Goal: Information Seeking & Learning: Find specific fact

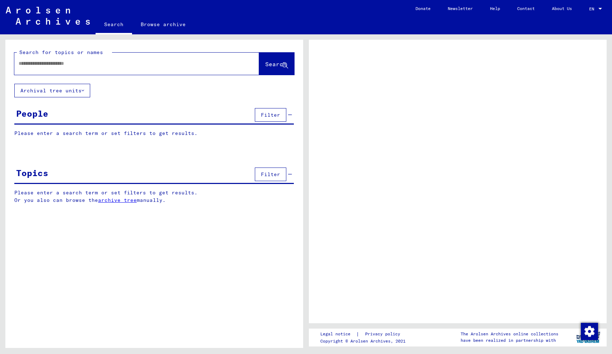
click at [113, 64] on input "text" at bounding box center [130, 64] width 223 height 8
type input "**********"
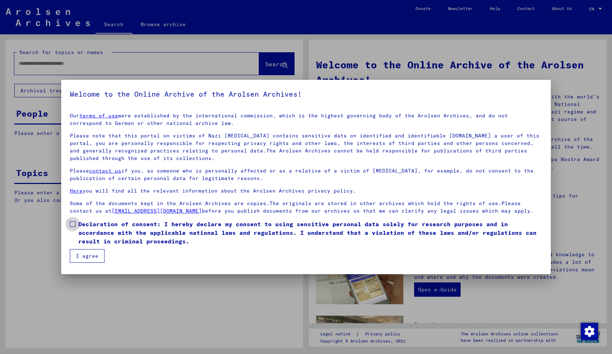
click at [73, 223] on span at bounding box center [73, 224] width 6 height 6
click at [86, 257] on button "I agree" at bounding box center [87, 256] width 35 height 14
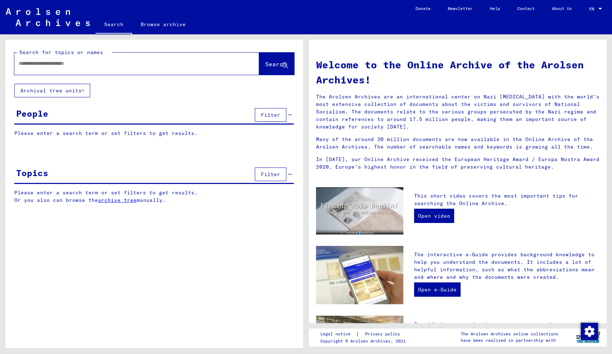
click at [68, 63] on input "text" at bounding box center [128, 64] width 219 height 8
click at [272, 67] on span "Search" at bounding box center [275, 64] width 21 height 7
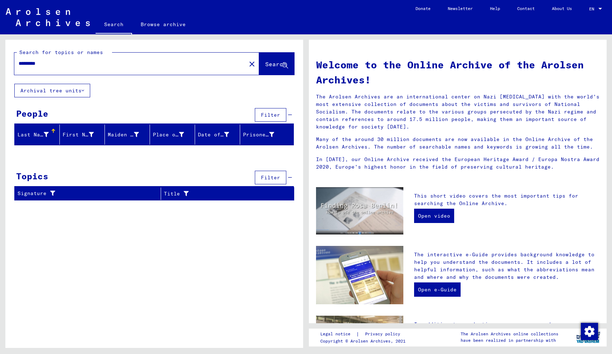
click at [21, 63] on input "*********" at bounding box center [128, 64] width 219 height 8
click at [265, 66] on span "Search" at bounding box center [275, 64] width 21 height 7
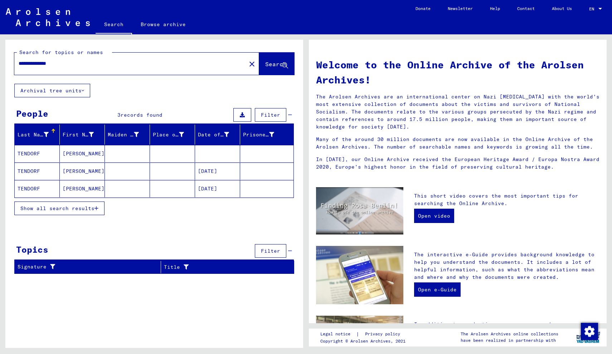
click at [121, 153] on mat-cell at bounding box center [127, 153] width 45 height 17
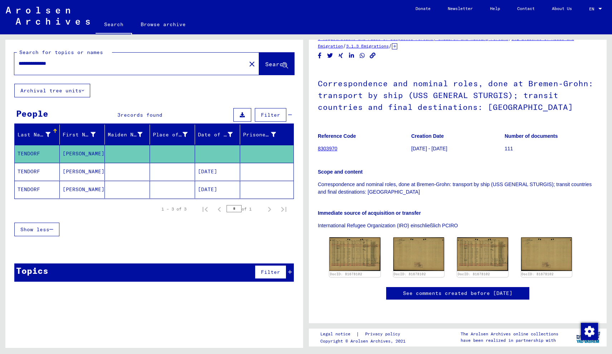
scroll to position [126, 0]
click at [366, 236] on img at bounding box center [355, 253] width 54 height 35
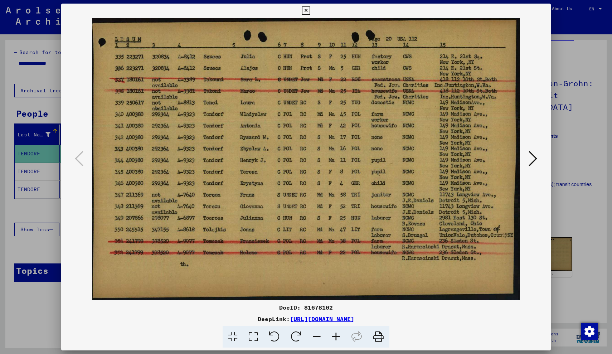
scroll to position [0, 0]
click at [535, 160] on icon at bounding box center [533, 158] width 9 height 17
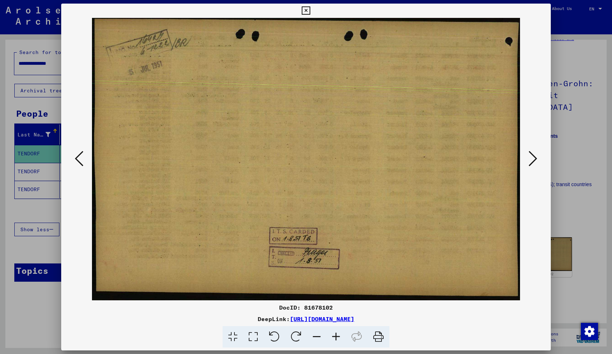
click at [535, 160] on icon at bounding box center [533, 158] width 9 height 17
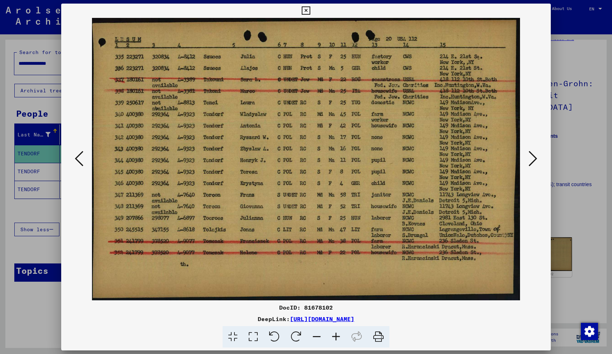
click at [310, 11] on icon at bounding box center [306, 10] width 8 height 9
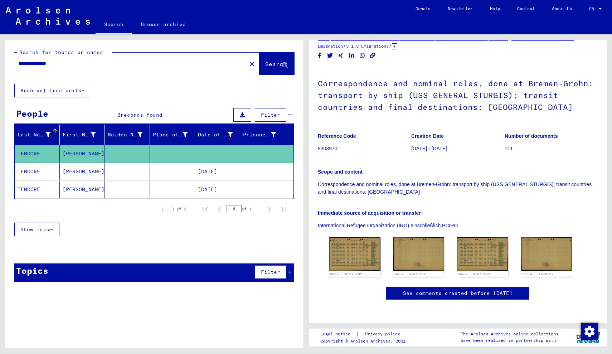
click at [165, 172] on mat-cell at bounding box center [172, 172] width 45 height 18
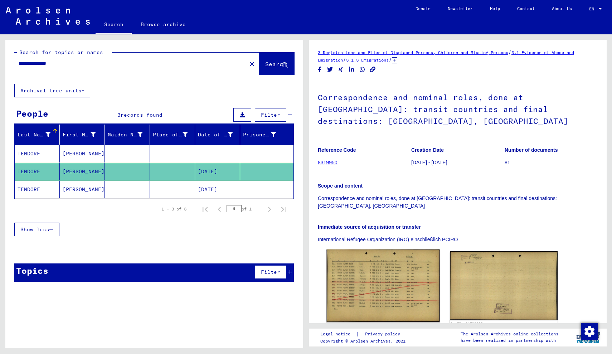
click at [375, 258] on img at bounding box center [383, 286] width 113 height 73
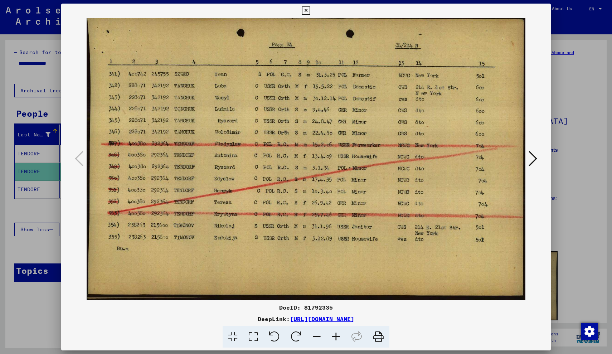
click at [310, 11] on icon at bounding box center [306, 10] width 8 height 9
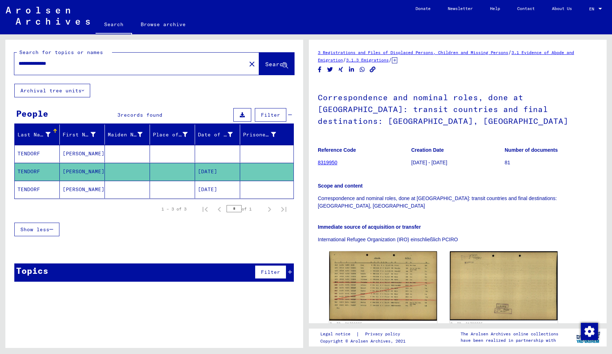
click at [175, 194] on mat-cell at bounding box center [172, 190] width 45 height 18
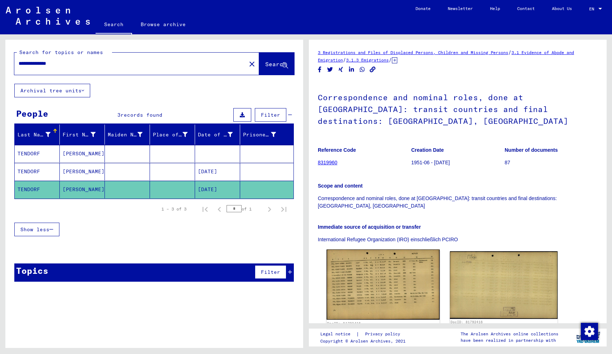
click at [381, 254] on img at bounding box center [383, 285] width 113 height 70
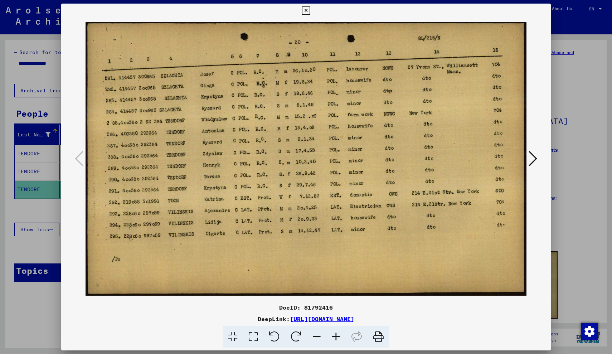
click at [310, 10] on icon at bounding box center [306, 10] width 8 height 9
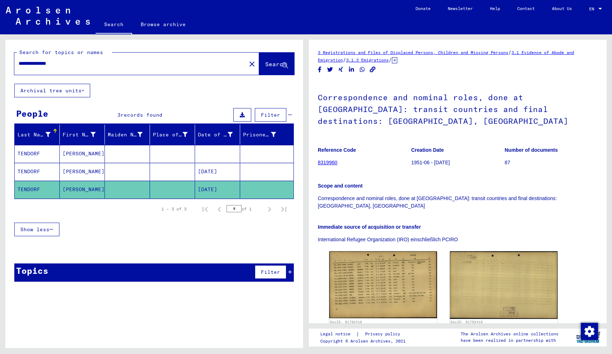
click at [40, 62] on input "**********" at bounding box center [130, 64] width 223 height 8
type input "**********"
drag, startPoint x: 40, startPoint y: 62, endPoint x: 266, endPoint y: 67, distance: 225.7
click at [266, 67] on span "Search" at bounding box center [275, 64] width 21 height 7
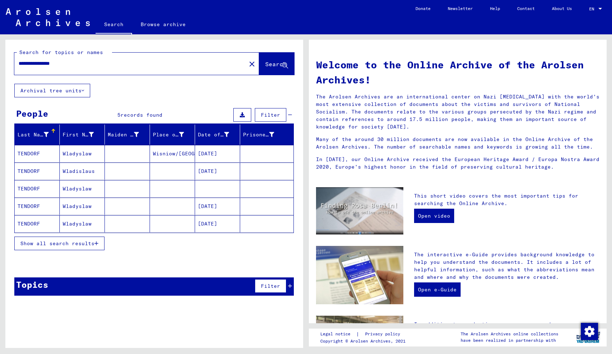
click at [139, 153] on mat-cell at bounding box center [127, 153] width 45 height 17
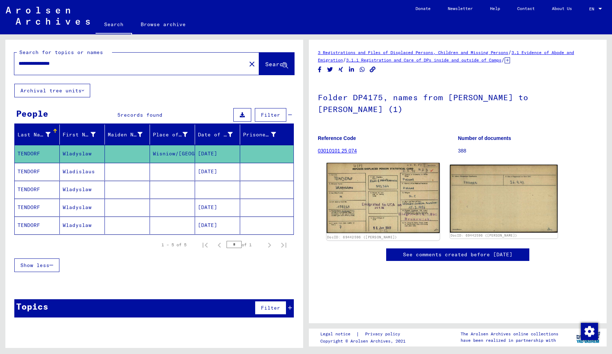
click at [404, 204] on img at bounding box center [383, 198] width 113 height 71
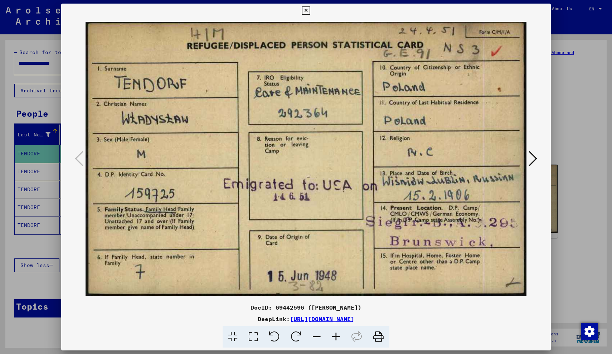
click at [379, 337] on icon at bounding box center [379, 337] width 22 height 22
click at [52, 110] on div at bounding box center [306, 177] width 612 height 354
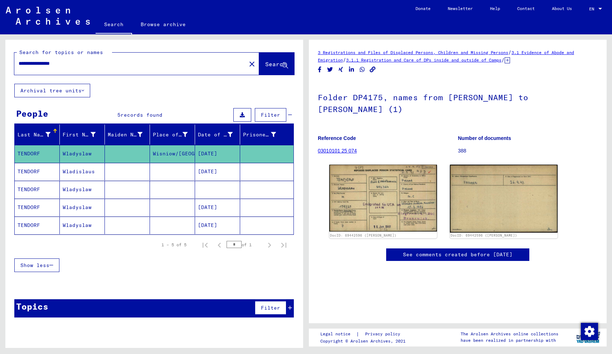
click at [126, 170] on mat-cell at bounding box center [127, 172] width 45 height 18
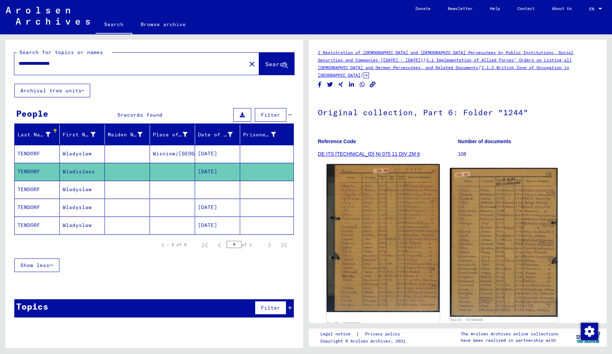
click at [369, 234] on img at bounding box center [383, 238] width 113 height 148
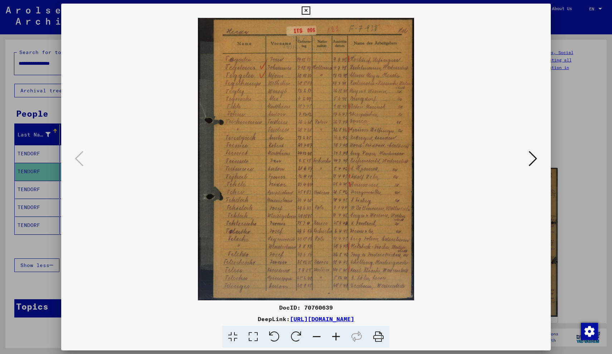
click at [536, 159] on icon at bounding box center [533, 158] width 9 height 17
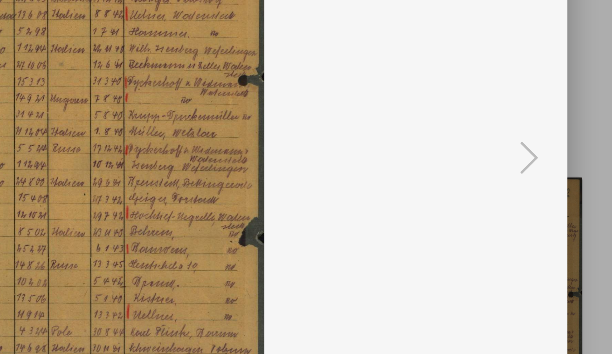
click at [92, 94] on img at bounding box center [306, 159] width 441 height 283
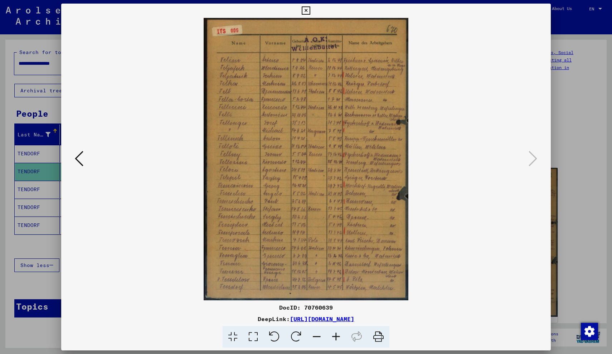
click at [310, 10] on icon at bounding box center [306, 10] width 8 height 9
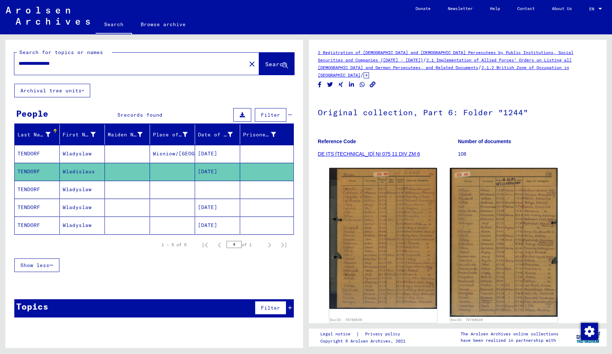
click at [173, 191] on mat-cell at bounding box center [172, 190] width 45 height 18
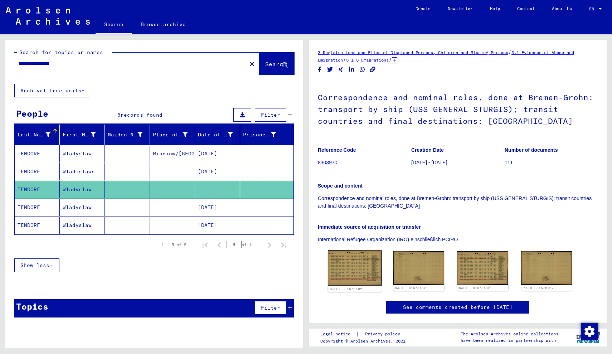
click at [345, 260] on img at bounding box center [355, 267] width 54 height 35
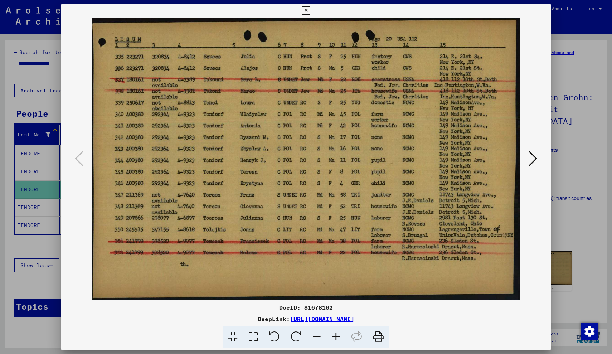
click at [310, 11] on icon at bounding box center [306, 10] width 8 height 9
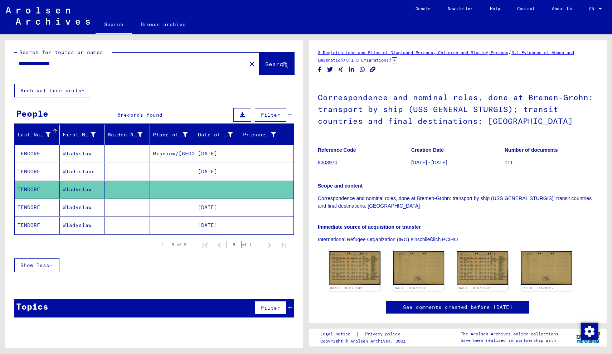
click at [47, 64] on input "**********" at bounding box center [130, 64] width 223 height 8
type input "**********"
click at [265, 61] on span "Search" at bounding box center [275, 64] width 21 height 7
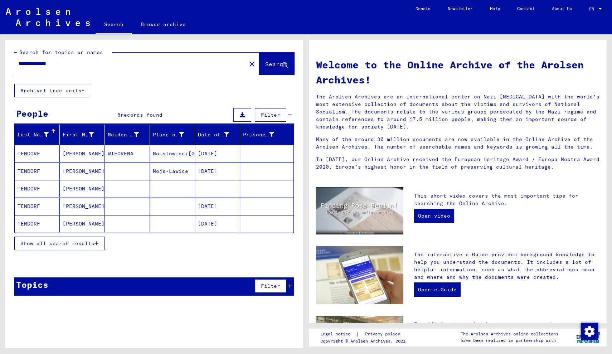
click at [141, 156] on mat-cell "WIECRENA" at bounding box center [127, 153] width 45 height 17
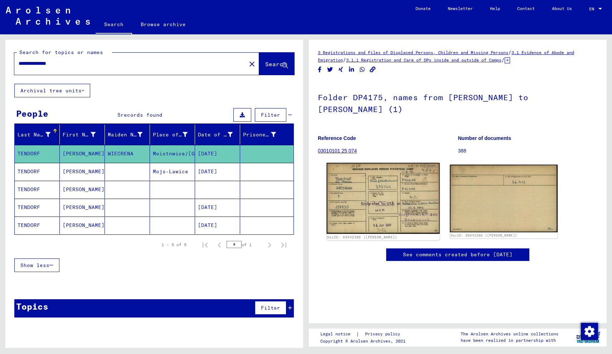
click at [366, 201] on img at bounding box center [383, 198] width 113 height 71
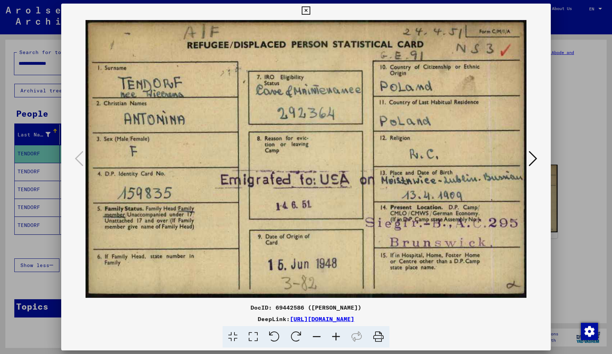
click at [381, 333] on icon at bounding box center [379, 337] width 22 height 22
click at [533, 160] on icon at bounding box center [533, 158] width 9 height 17
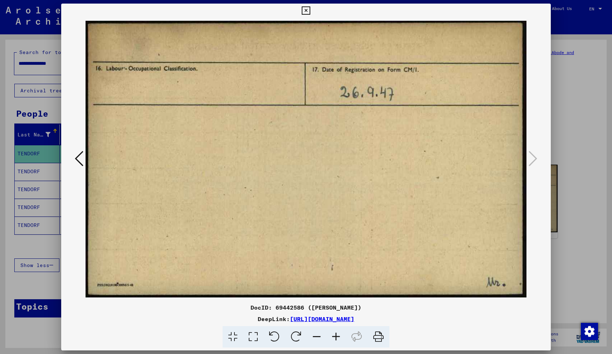
click at [79, 158] on icon at bounding box center [79, 158] width 9 height 17
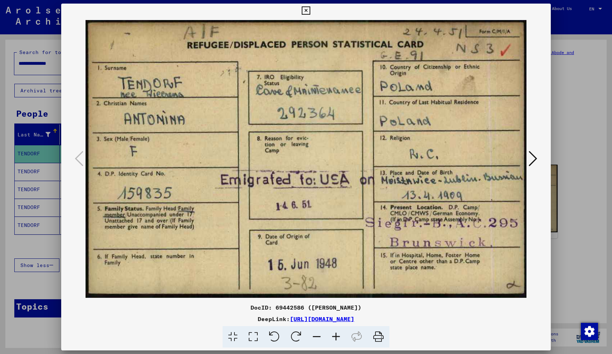
click at [48, 115] on div at bounding box center [306, 177] width 612 height 354
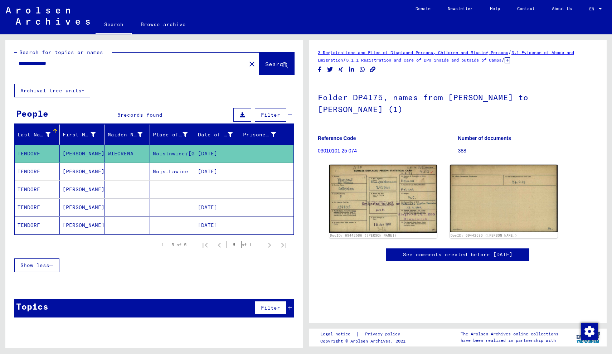
click at [131, 174] on mat-cell at bounding box center [127, 172] width 45 height 18
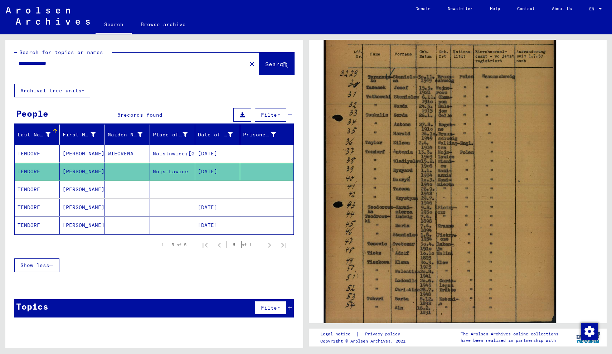
scroll to position [178, 0]
click at [411, 249] on img at bounding box center [440, 162] width 232 height 327
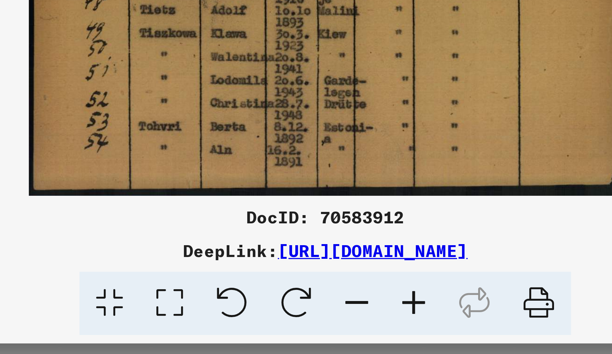
scroll to position [0, 0]
click at [368, 326] on icon at bounding box center [379, 337] width 22 height 22
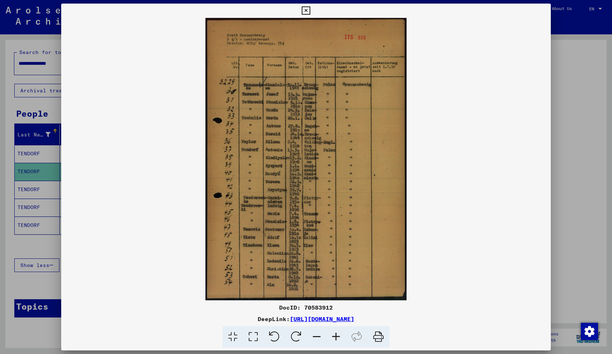
click at [310, 10] on icon at bounding box center [306, 10] width 8 height 9
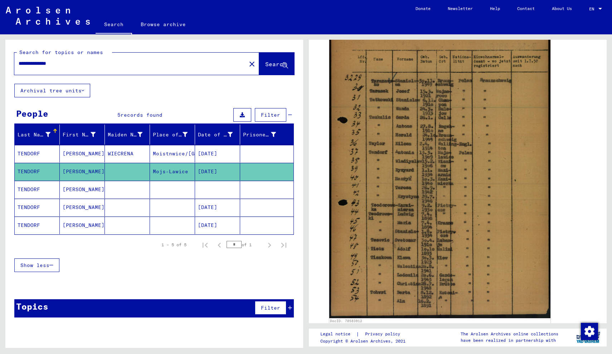
click at [131, 191] on mat-cell at bounding box center [127, 190] width 45 height 18
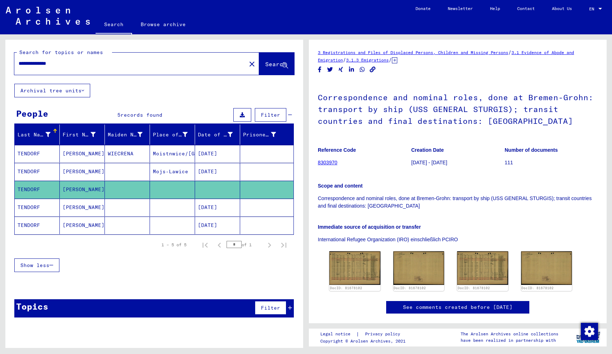
click at [134, 203] on mat-cell at bounding box center [127, 208] width 45 height 18
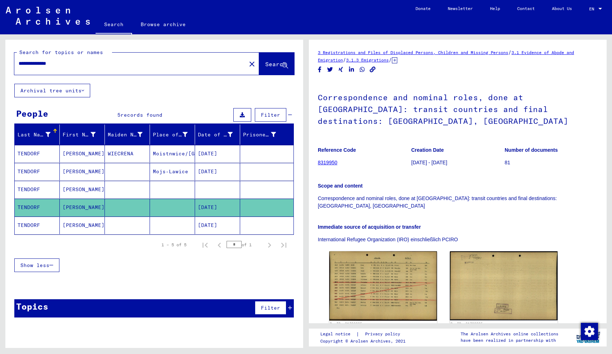
click at [139, 222] on mat-cell at bounding box center [127, 226] width 45 height 18
